Goal: Transaction & Acquisition: Purchase product/service

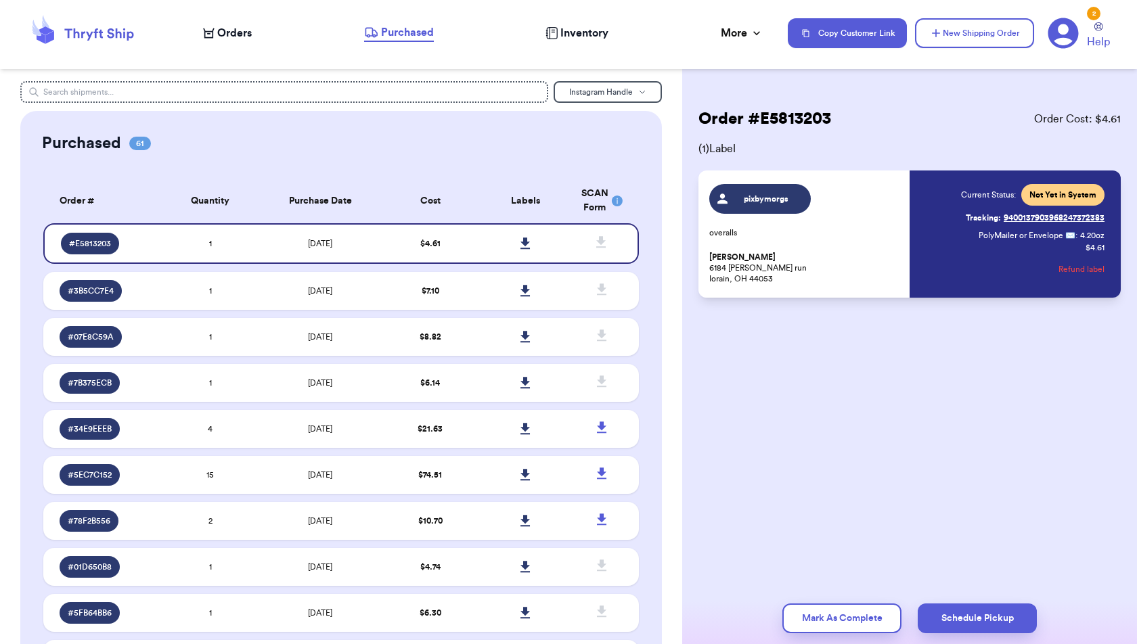
click at [229, 32] on span "Orders" at bounding box center [234, 33] width 35 height 16
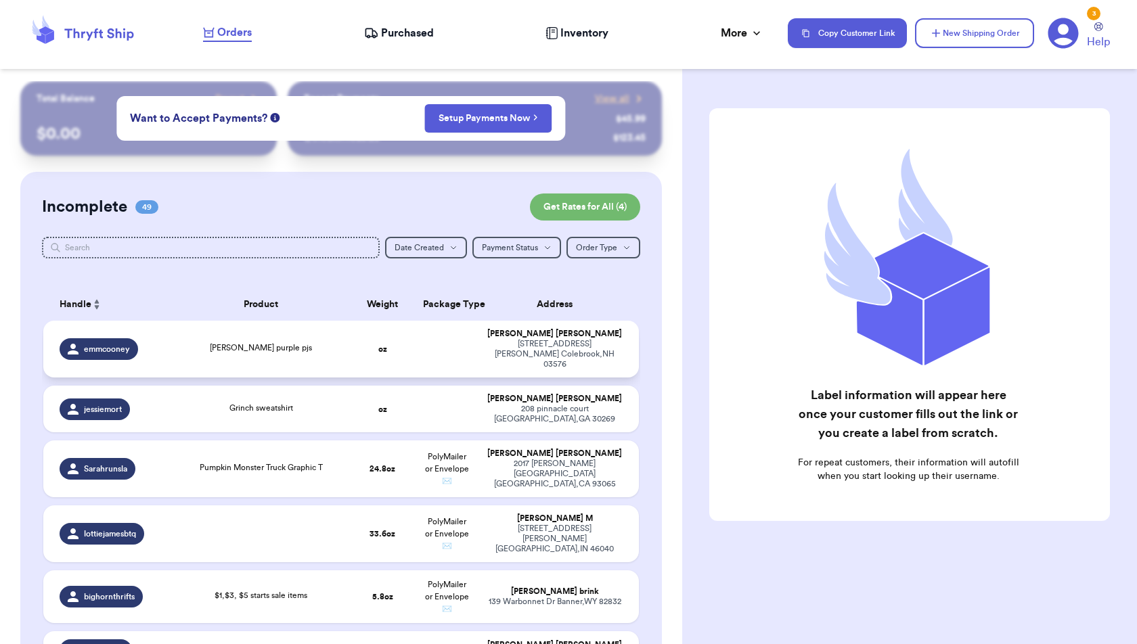
click at [433, 341] on td at bounding box center [447, 349] width 64 height 57
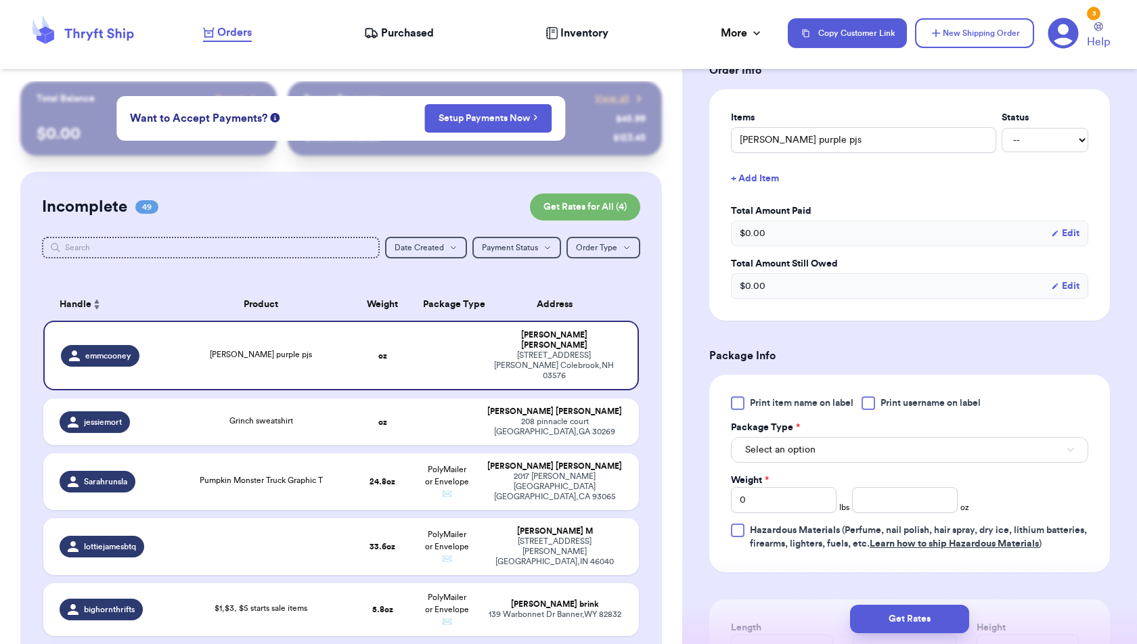
scroll to position [335, 0]
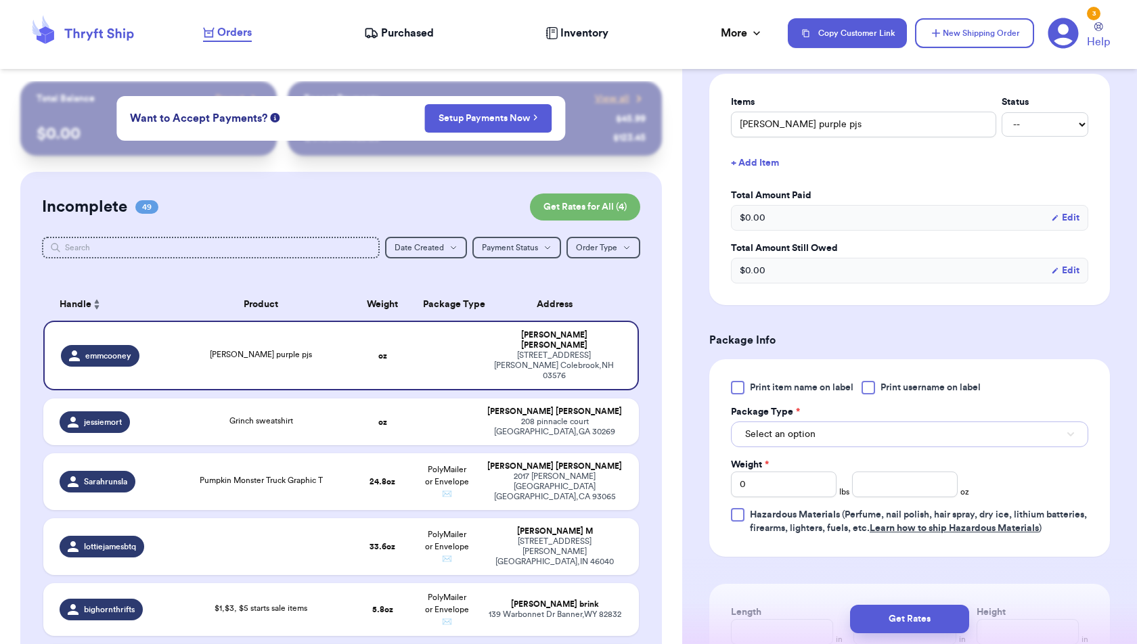
click at [886, 422] on button "Select an option" at bounding box center [909, 435] width 357 height 26
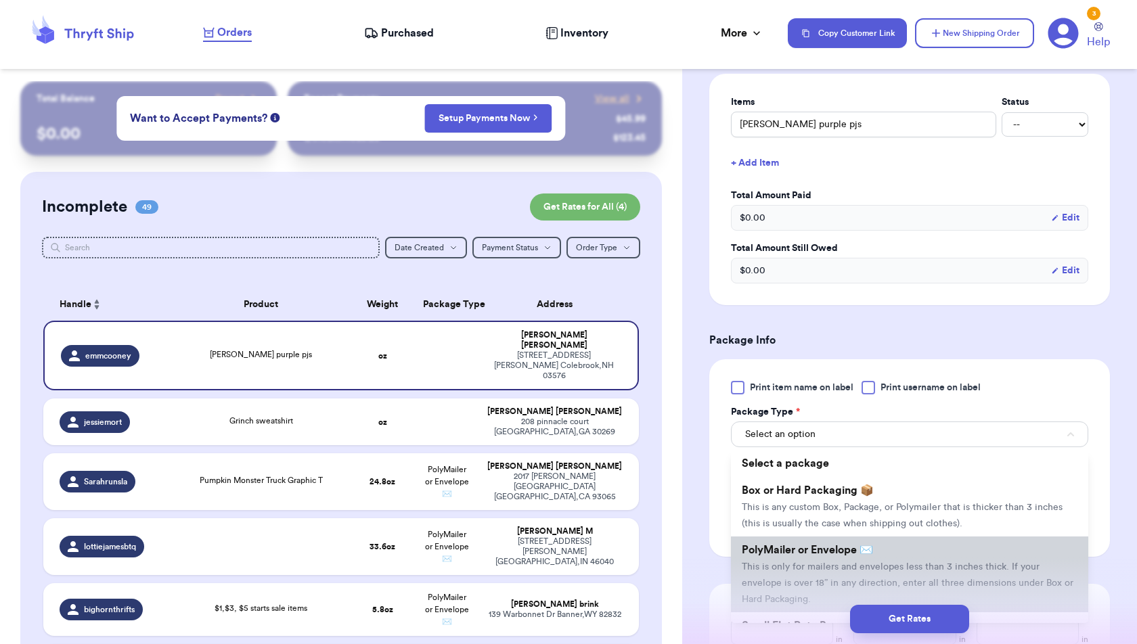
click at [861, 545] on span "PolyMailer or Envelope ✉️" at bounding box center [807, 550] width 131 height 11
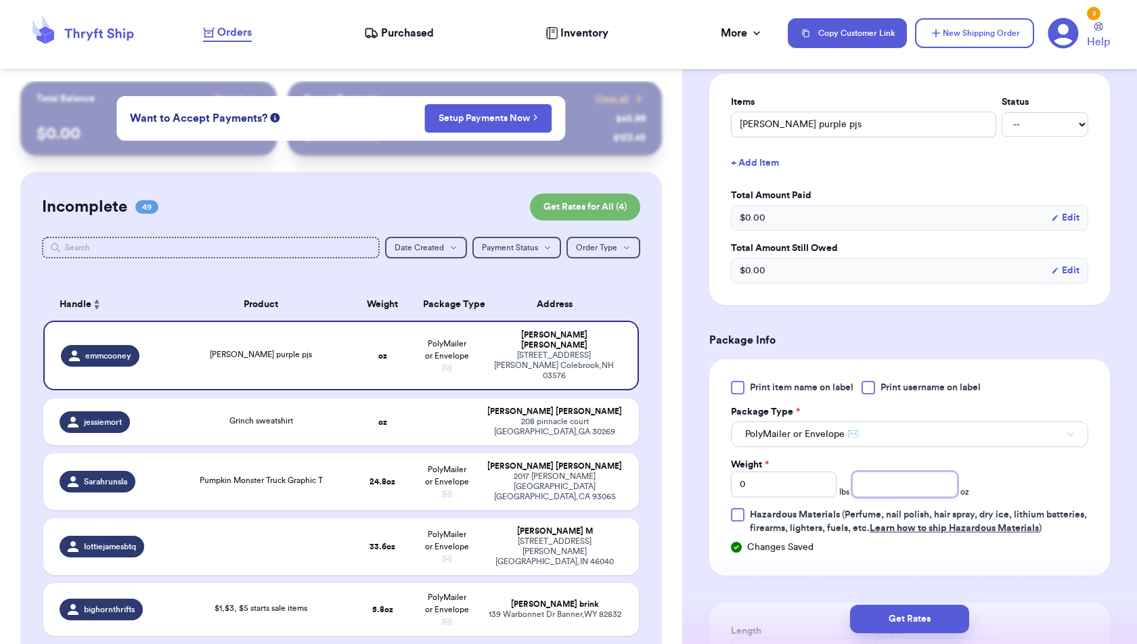
click at [892, 472] on input "number" at bounding box center [905, 485] width 106 height 26
type input "5.2"
click at [935, 630] on button "Get Rates" at bounding box center [909, 619] width 119 height 28
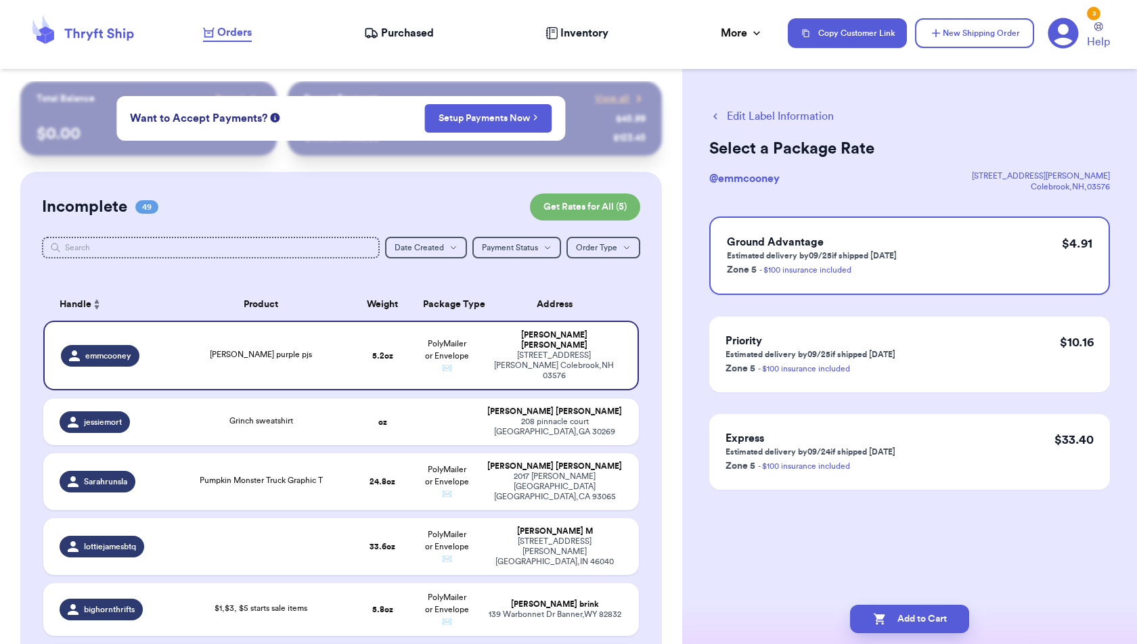
scroll to position [0, 0]
click at [937, 604] on div "Add to Cart" at bounding box center [909, 619] width 455 height 50
click at [937, 613] on button "Add to Cart" at bounding box center [909, 619] width 119 height 28
checkbox input "true"
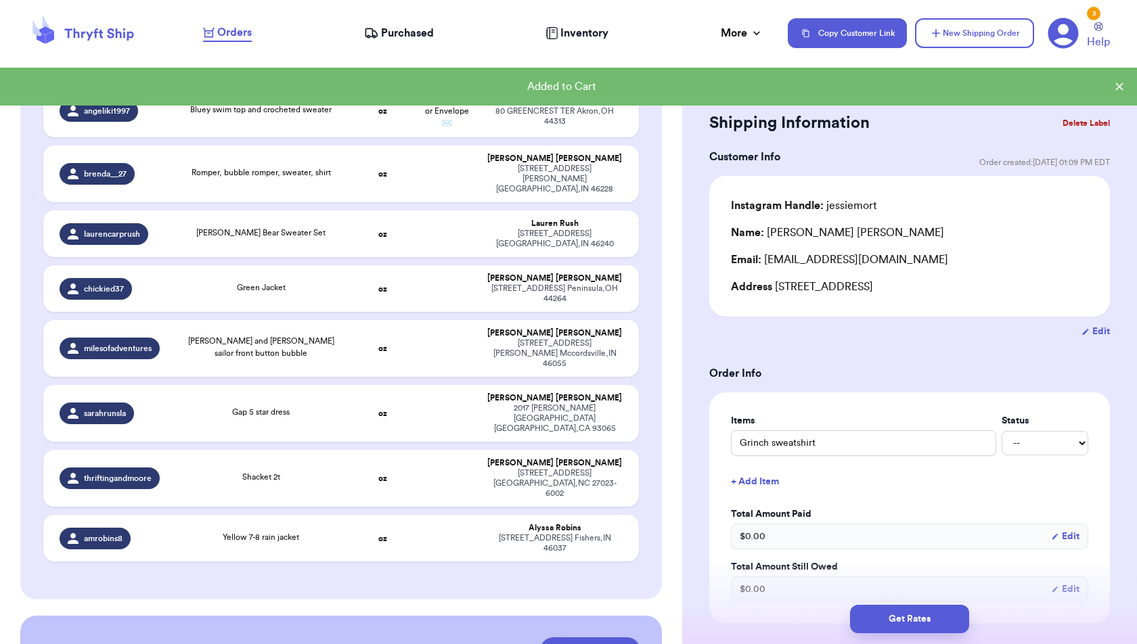
scroll to position [2573, 0]
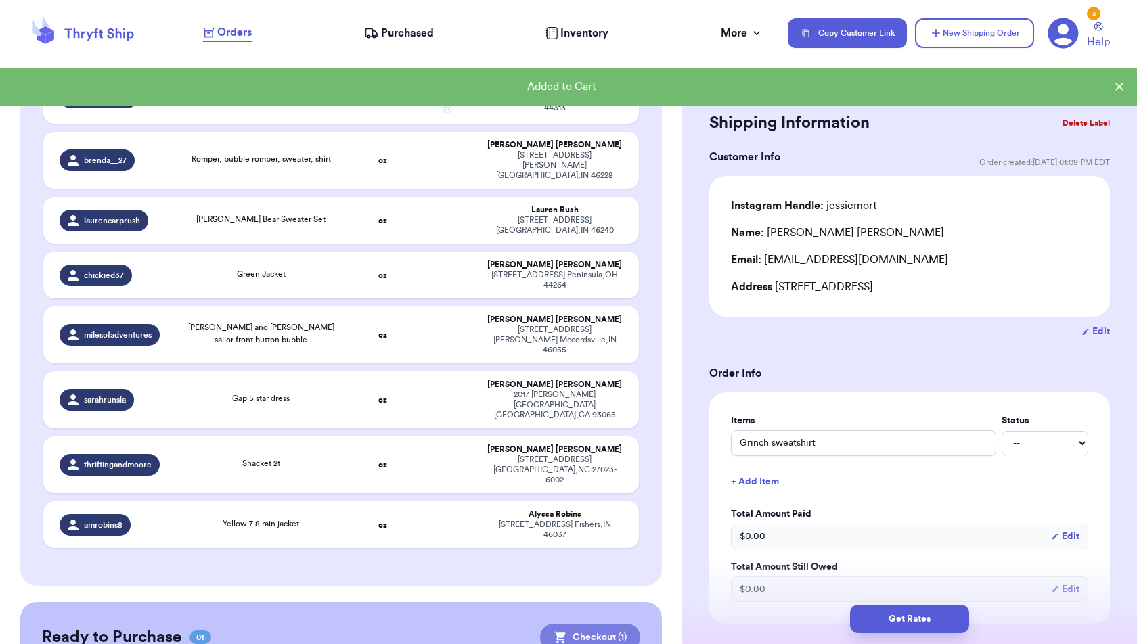
click at [593, 624] on button "Checkout ( 1 )" at bounding box center [590, 637] width 100 height 27
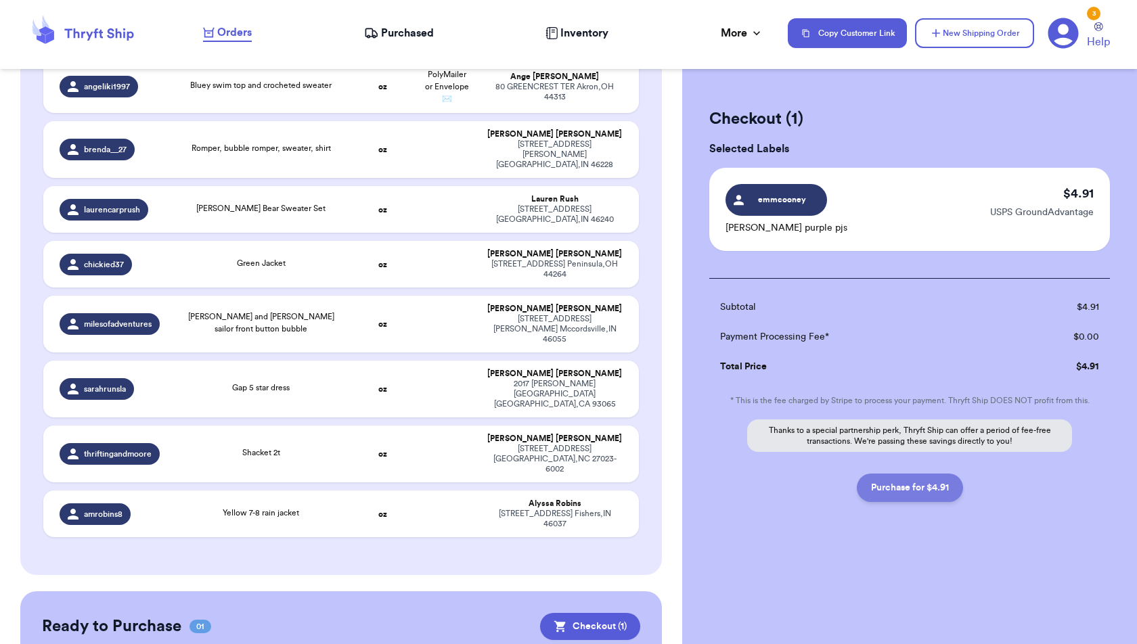
click at [890, 486] on button "Purchase for $4.91" at bounding box center [910, 488] width 106 height 28
checkbox input "false"
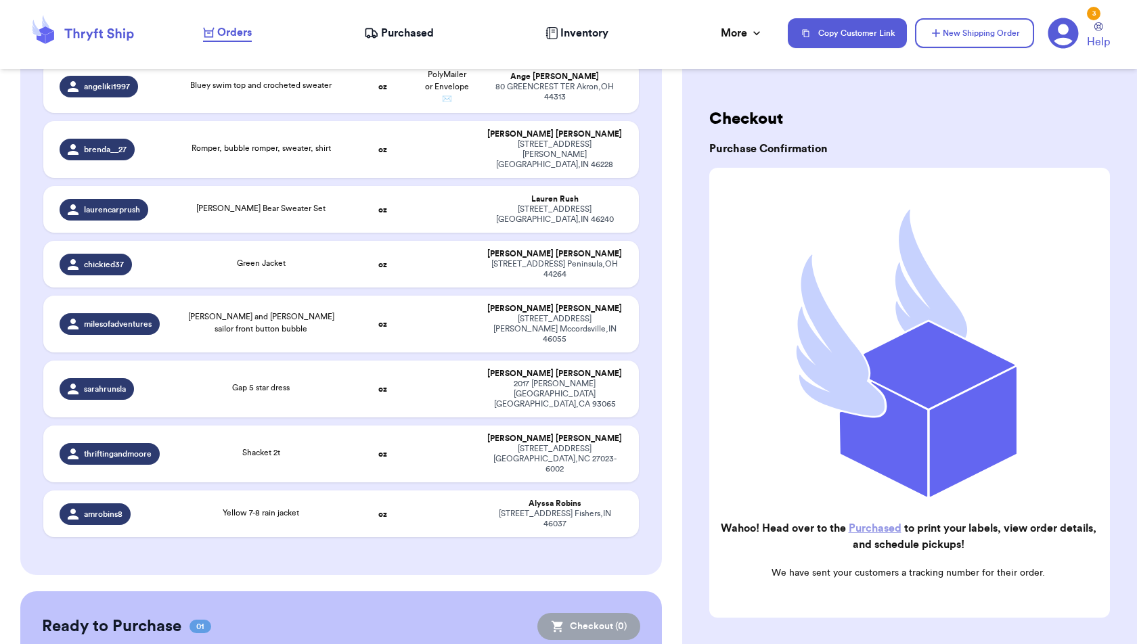
checkbox input "true"
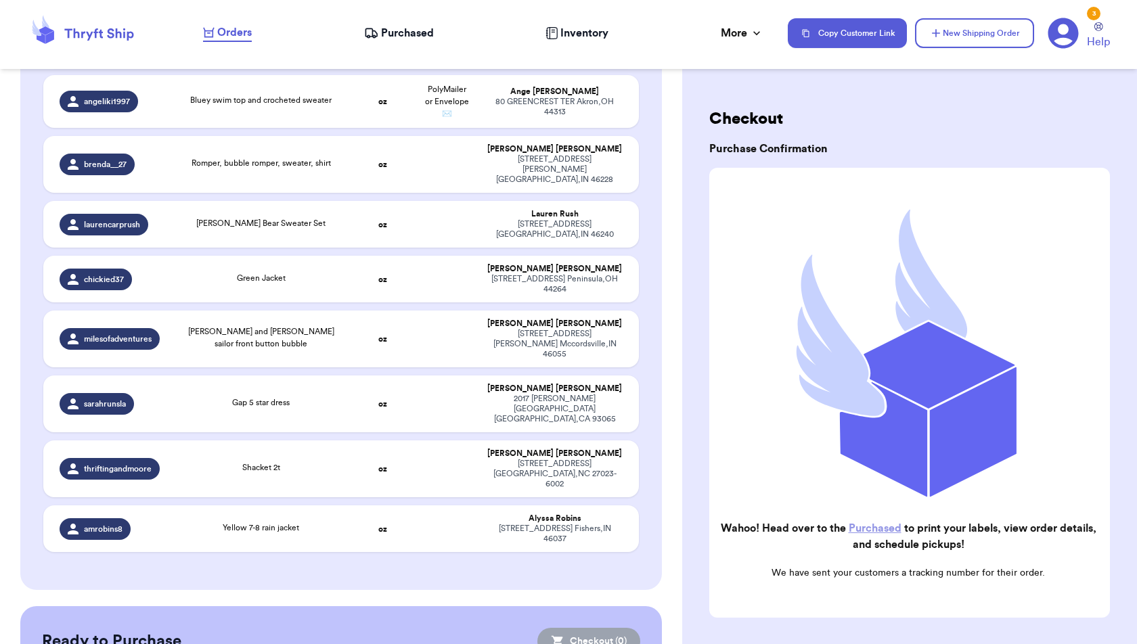
click at [406, 35] on span "Purchased" at bounding box center [407, 33] width 53 height 16
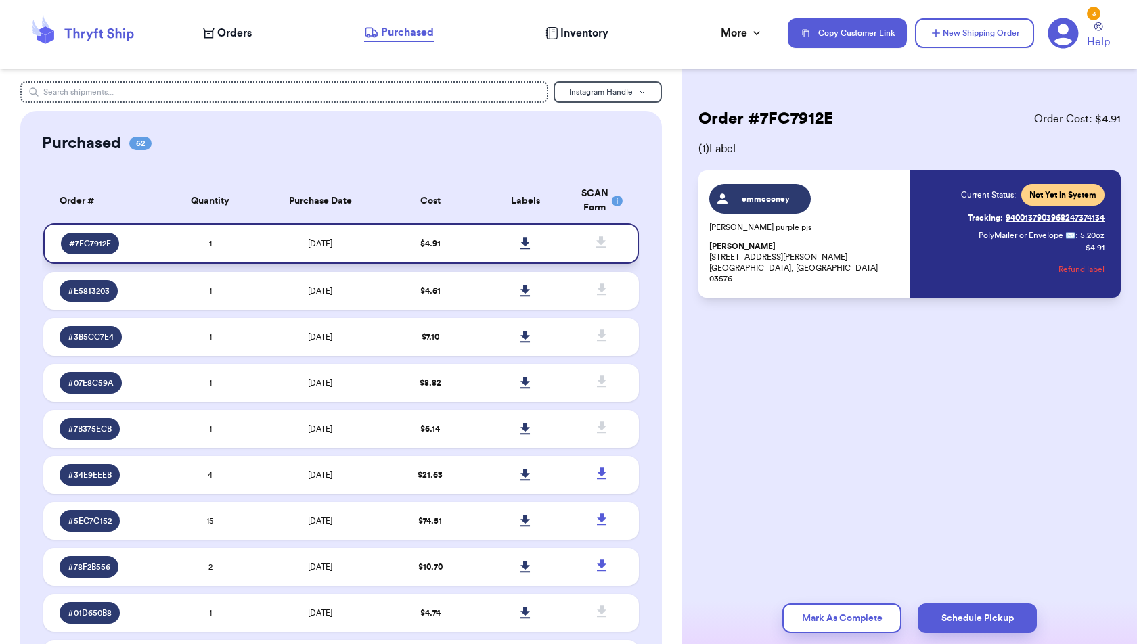
click at [524, 240] on icon at bounding box center [524, 244] width 9 height 12
